Goal: Task Accomplishment & Management: Complete application form

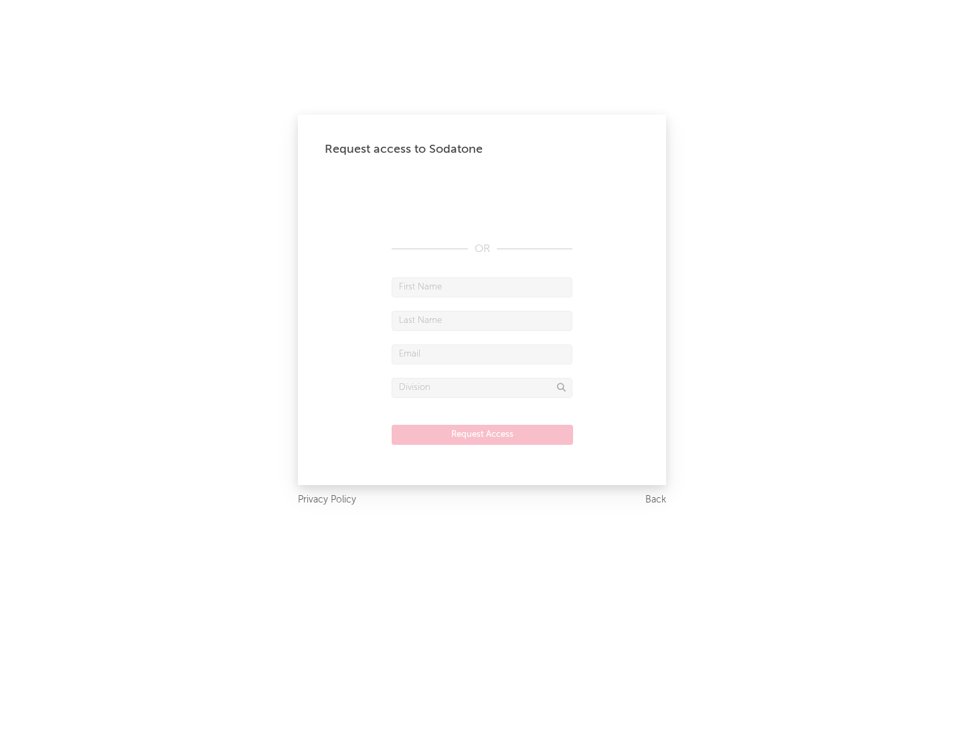
click at [482, 287] on input "text" at bounding box center [482, 287] width 181 height 20
type input "[PERSON_NAME]"
click at [482, 320] on input "text" at bounding box center [482, 321] width 181 height 20
type input "[PERSON_NAME]"
click at [482, 354] on input "text" at bounding box center [482, 354] width 181 height 20
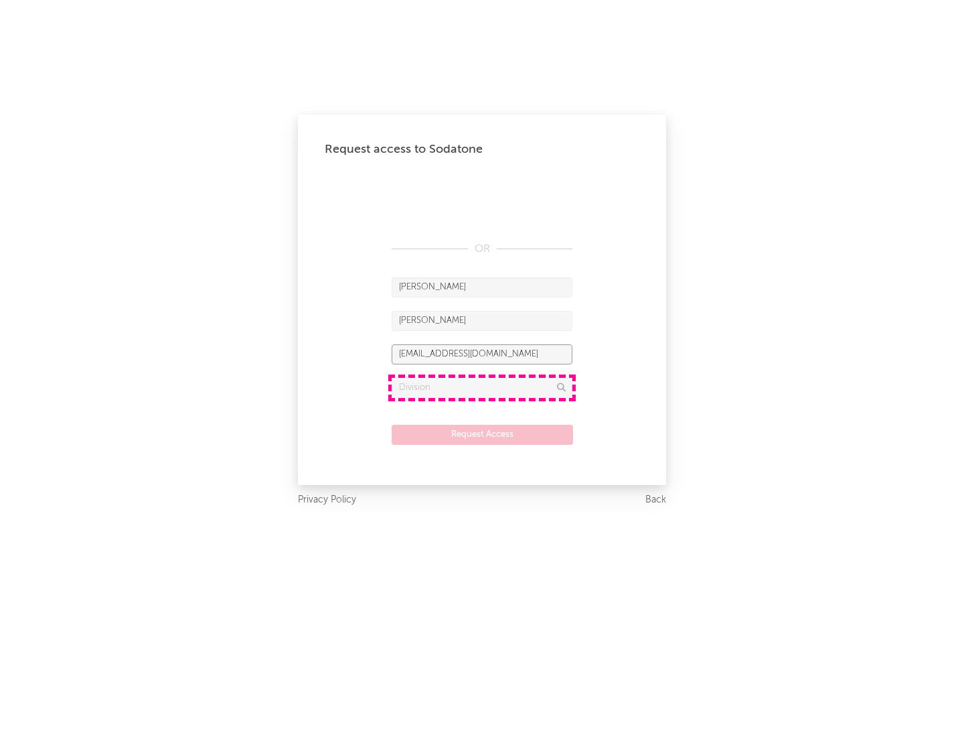
type input "[EMAIL_ADDRESS][DOMAIN_NAME]"
click at [482, 387] on input "text" at bounding box center [482, 388] width 181 height 20
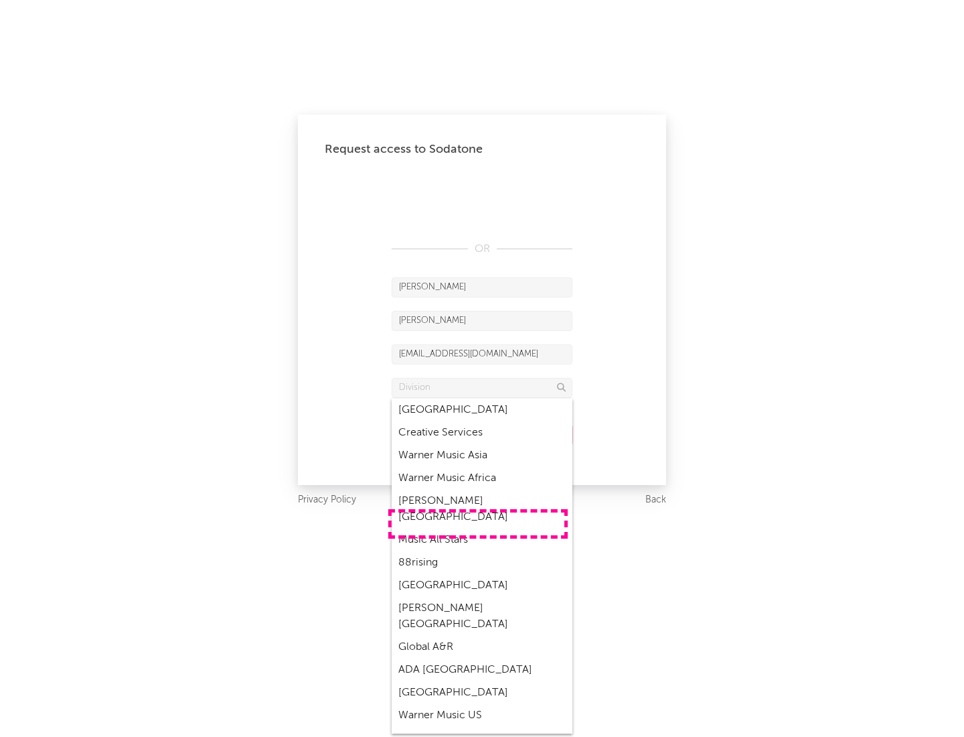
click at [478, 528] on div "Music All Stars" at bounding box center [482, 539] width 181 height 23
type input "Music All Stars"
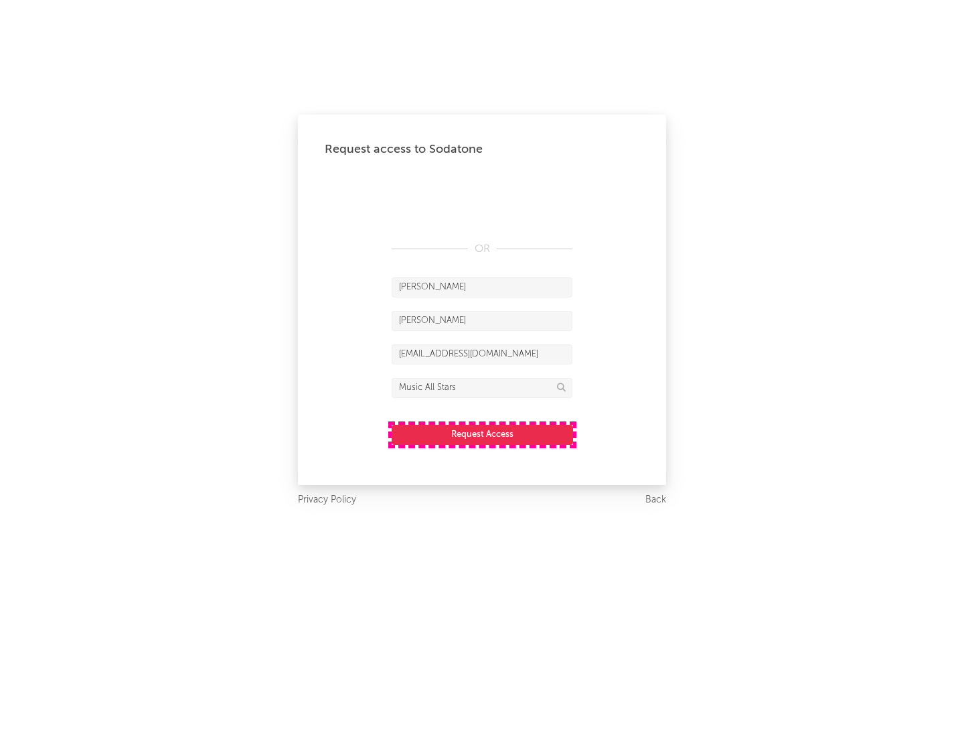
click at [482, 434] on button "Request Access" at bounding box center [483, 435] width 182 height 20
